Goal: Transaction & Acquisition: Obtain resource

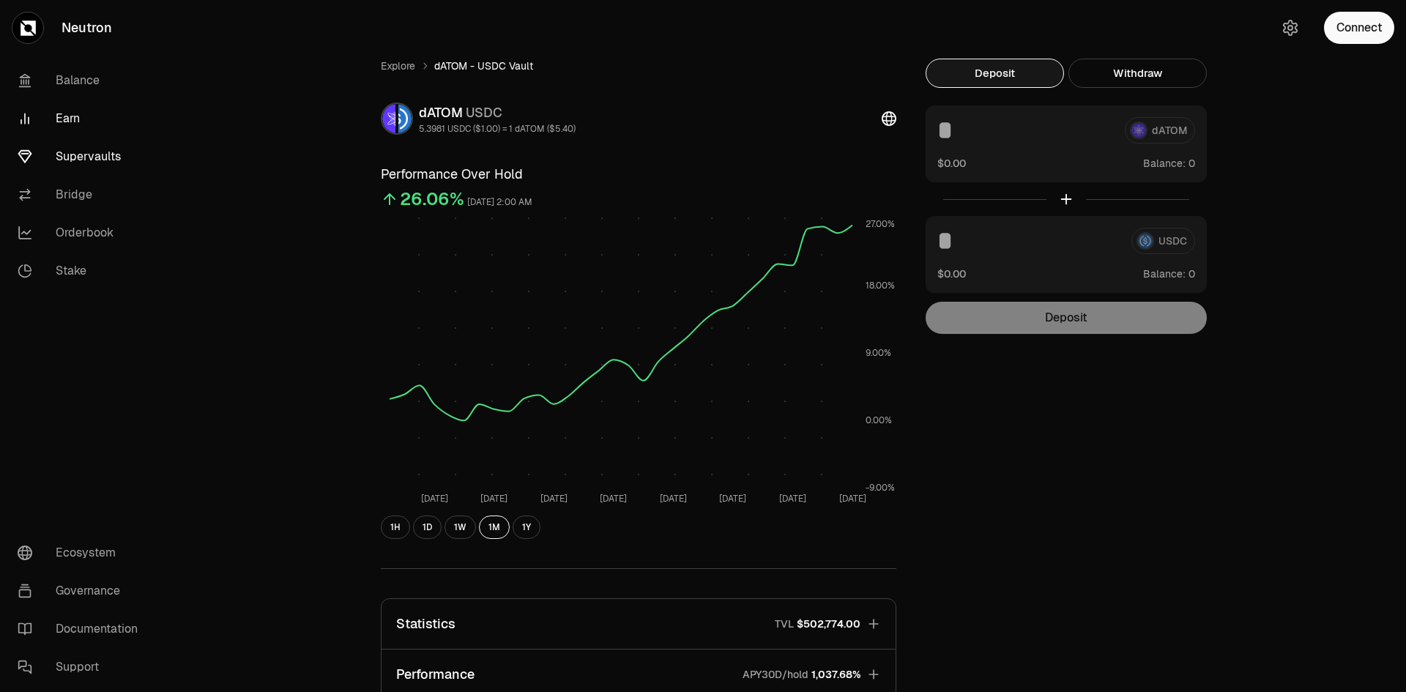
click at [65, 116] on link "Earn" at bounding box center [82, 119] width 152 height 38
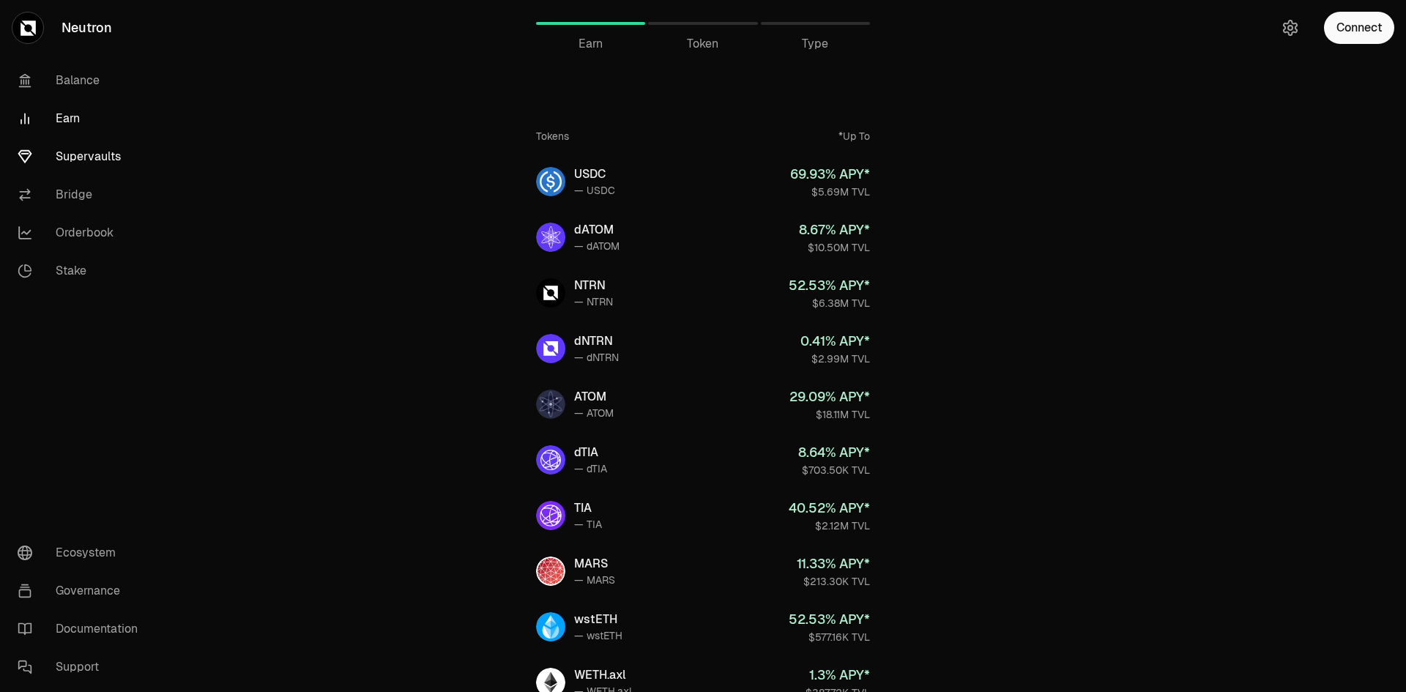
click at [76, 154] on link "Supervaults" at bounding box center [82, 157] width 152 height 38
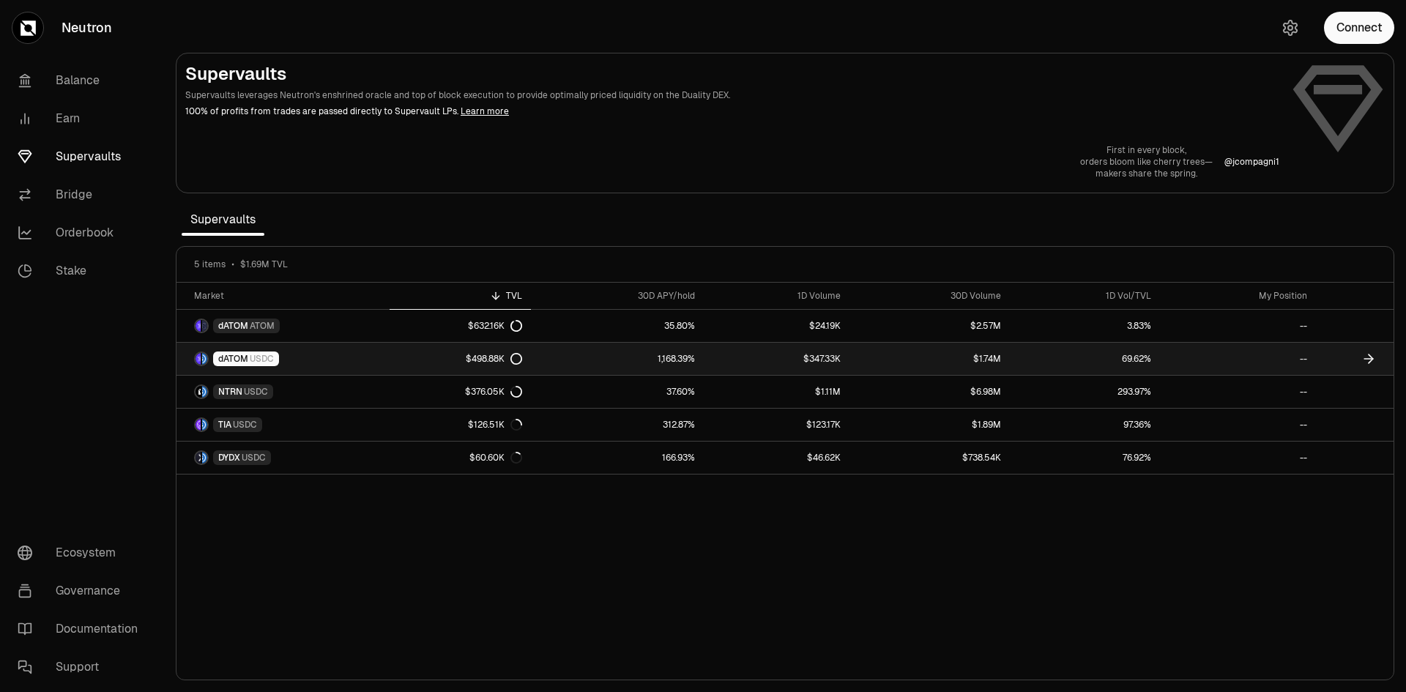
click at [246, 352] on div "dATOM USDC" at bounding box center [246, 358] width 66 height 15
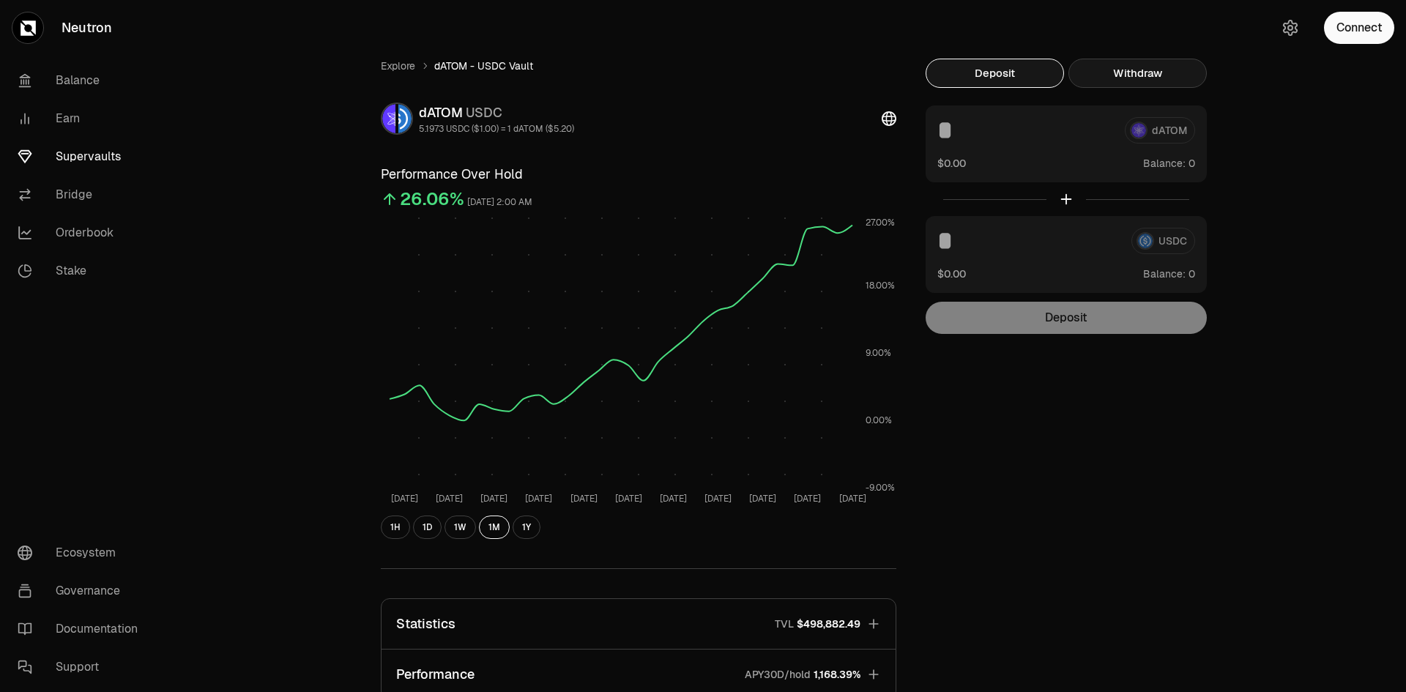
click at [1147, 77] on button "Withdraw" at bounding box center [1137, 73] width 138 height 29
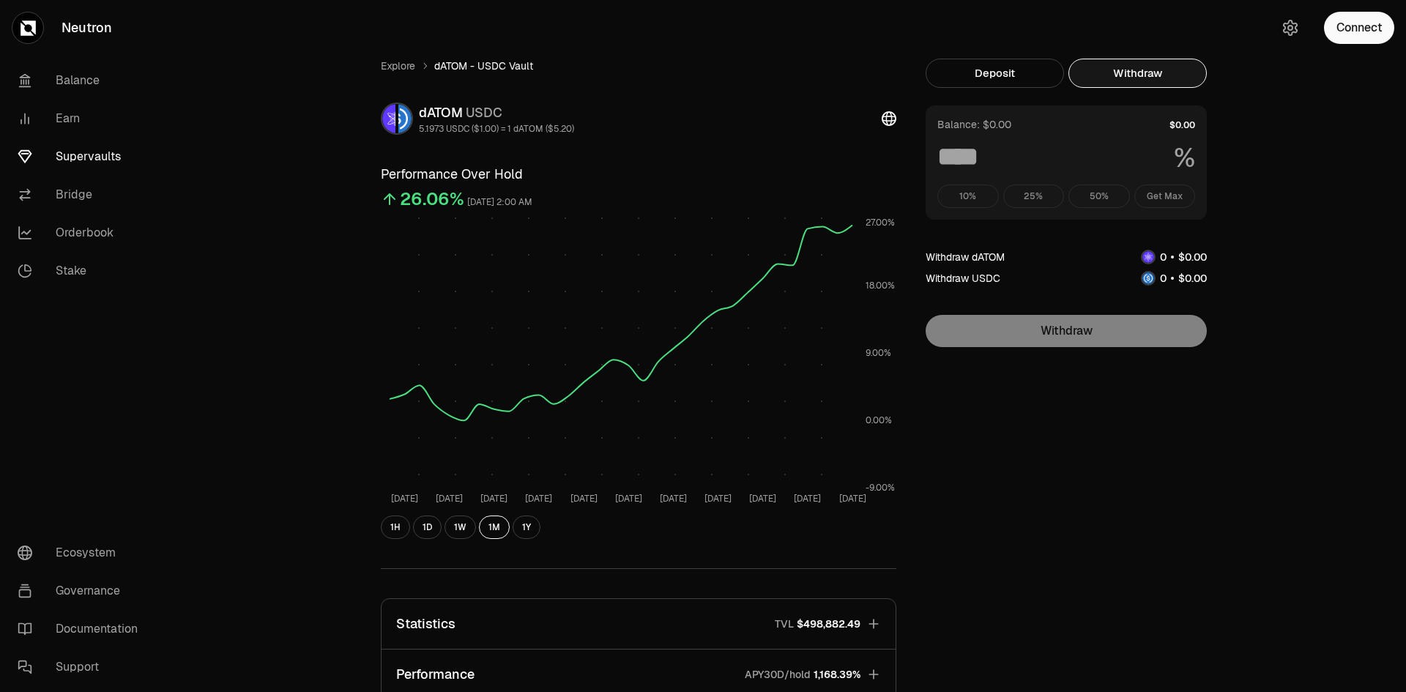
click at [1171, 200] on div "10% 25% 50% Get Max" at bounding box center [1066, 195] width 258 height 23
click at [1351, 39] on button "Connect" at bounding box center [1359, 28] width 70 height 32
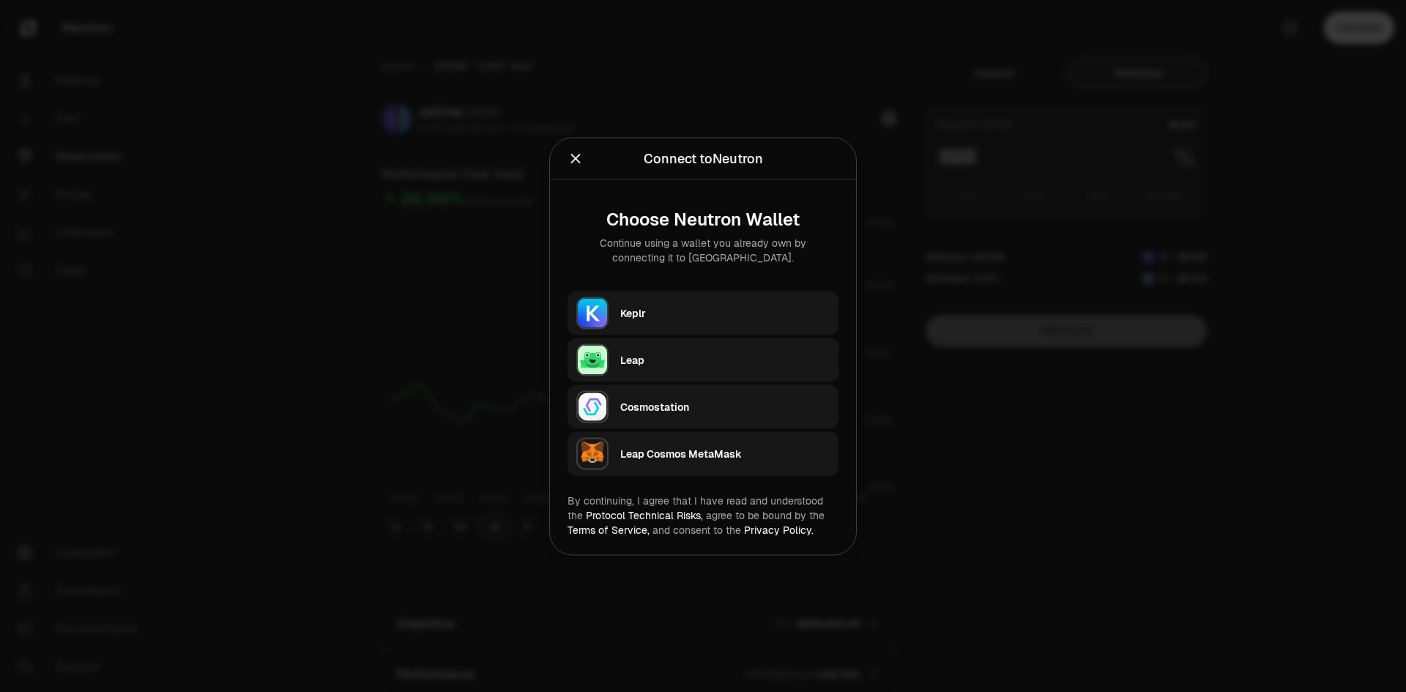
click at [745, 305] on div "Keplr" at bounding box center [724, 312] width 209 height 15
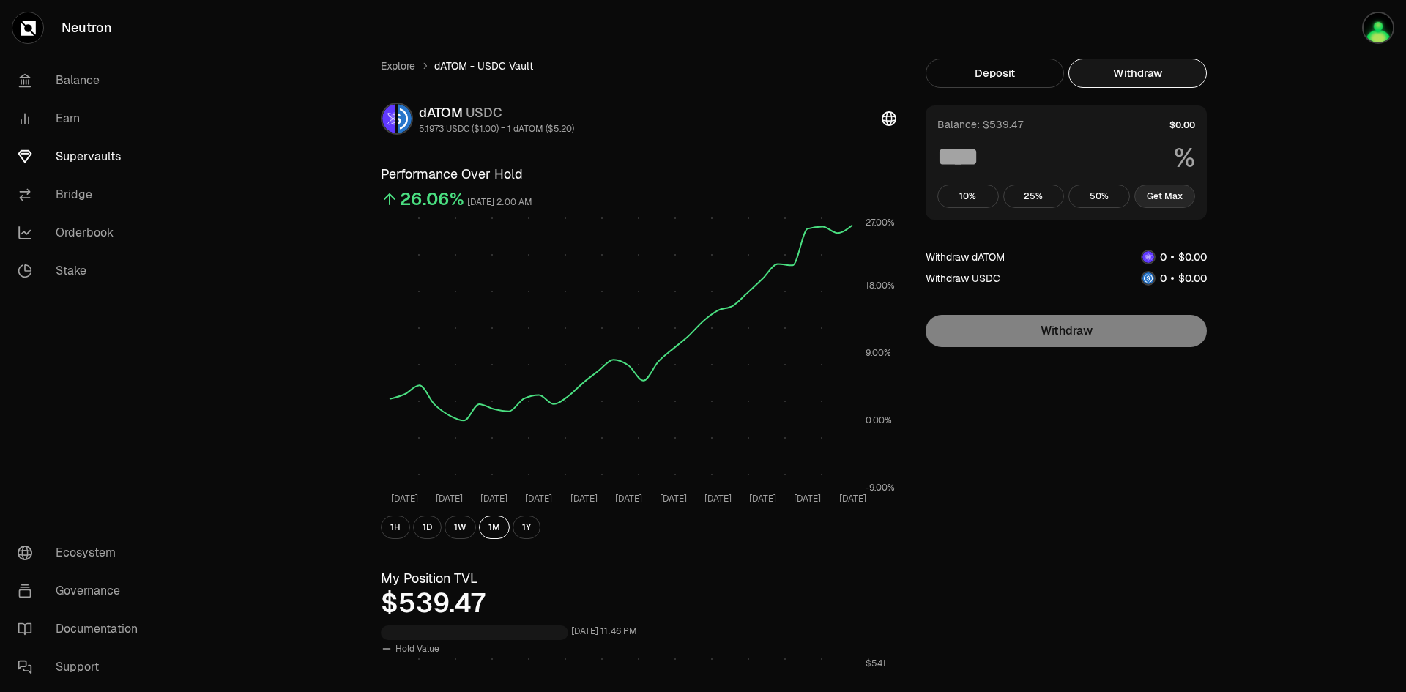
click at [1171, 197] on button "Get Max" at bounding box center [1164, 195] width 61 height 23
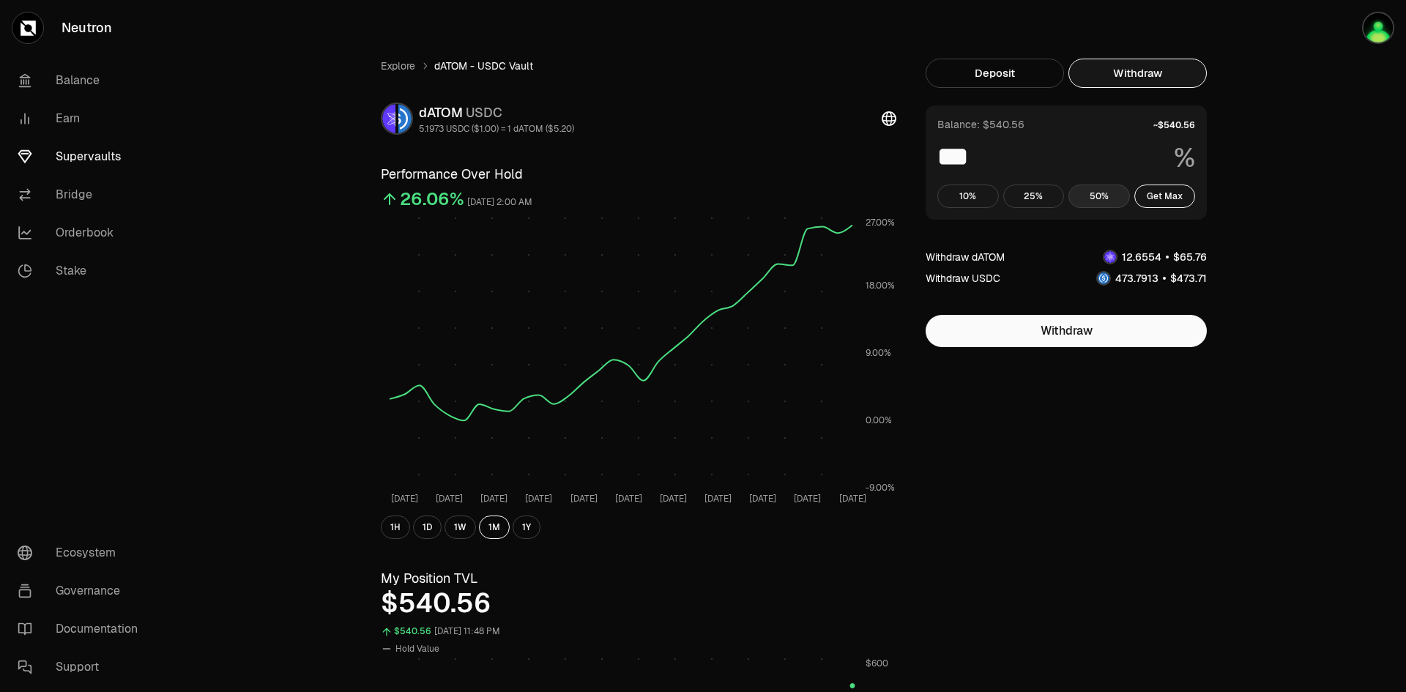
click at [1103, 190] on button "50%" at bounding box center [1098, 195] width 61 height 23
click at [1171, 194] on button "Get Max" at bounding box center [1164, 195] width 61 height 23
type input "***"
click at [988, 79] on button "Deposit" at bounding box center [994, 73] width 138 height 29
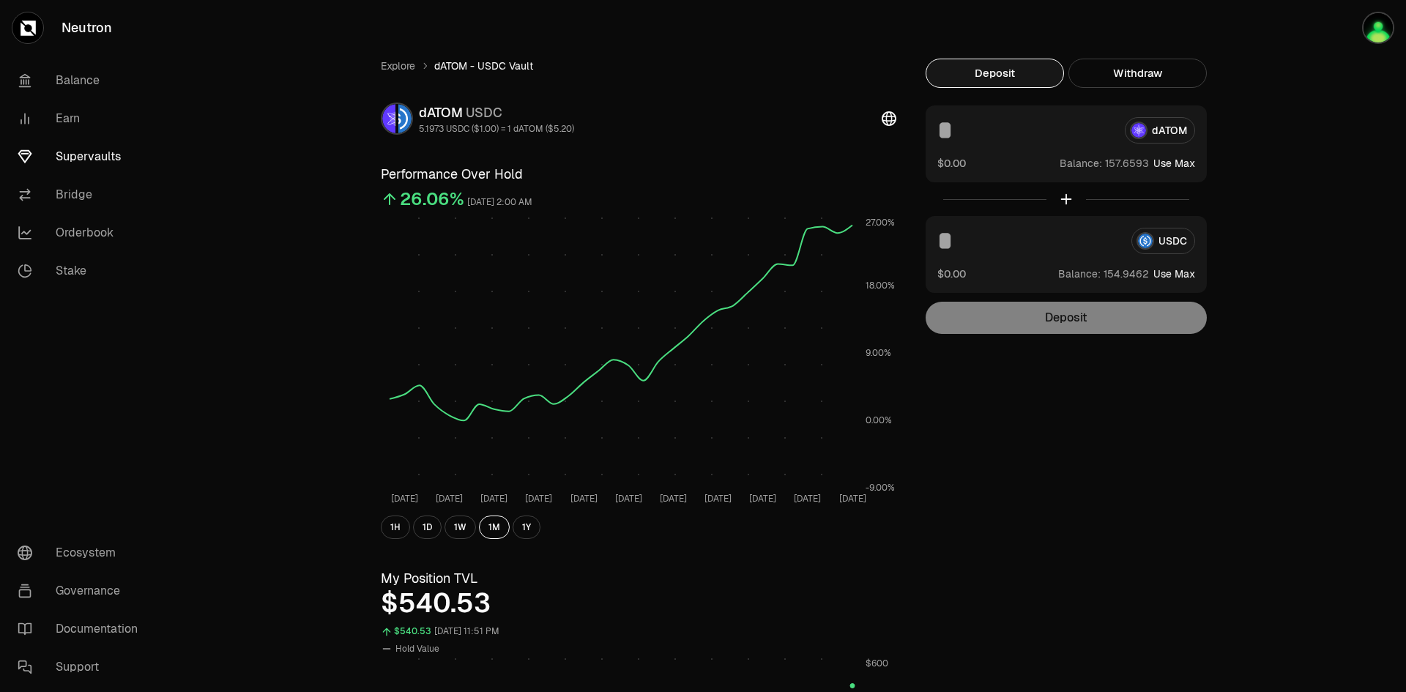
click at [1094, 394] on div "Explore dATOM - USDC Vault dATOM USDC 5.1973 USDC ($1.00) = 1 dATOM ($5.20) Per…" at bounding box center [784, 699] width 843 height 1280
click at [1010, 81] on button "Deposit" at bounding box center [994, 73] width 138 height 29
click at [1152, 73] on button "Withdraw" at bounding box center [1137, 73] width 138 height 29
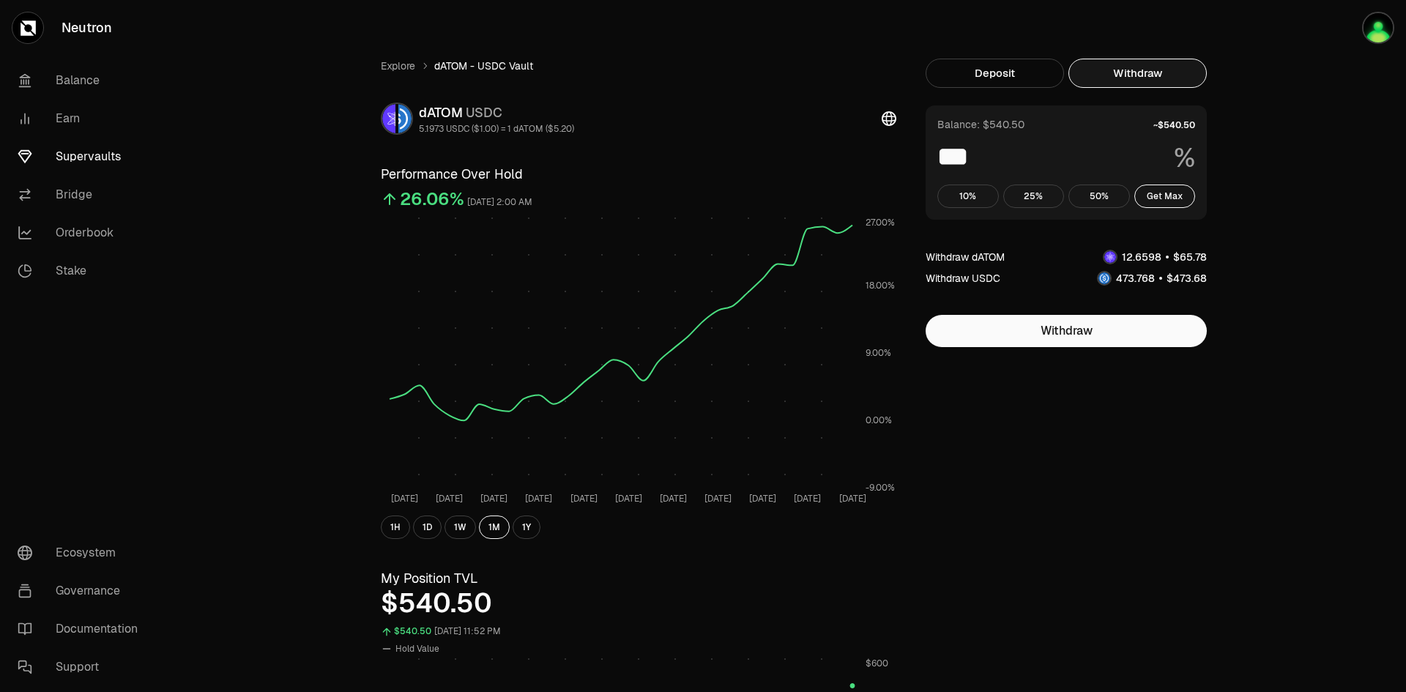
click at [1120, 429] on div "Explore dATOM - USDC Vault dATOM USDC 5.1973 USDC ($1.00) = 1 dATOM ($5.20) Per…" at bounding box center [784, 699] width 843 height 1280
